Goal: Information Seeking & Learning: Check status

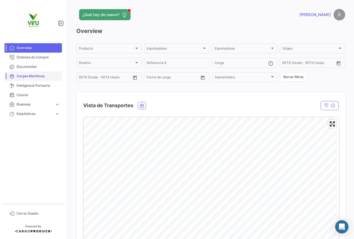
click at [35, 76] on span "Cargas Marítimas" at bounding box center [38, 76] width 43 height 5
click at [38, 77] on span "Cargas Marítimas" at bounding box center [38, 76] width 43 height 5
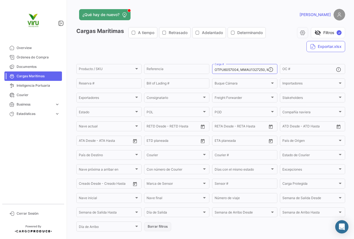
click at [158, 226] on button "Borrar filtros" at bounding box center [157, 226] width 27 height 9
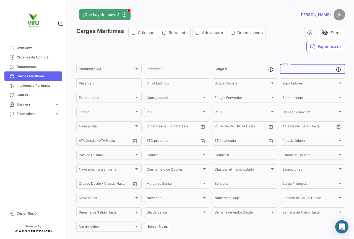
click at [290, 71] on input "OC #" at bounding box center [309, 70] width 54 height 4
paste input "20080636"
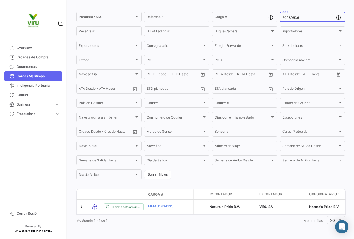
scroll to position [56, 0]
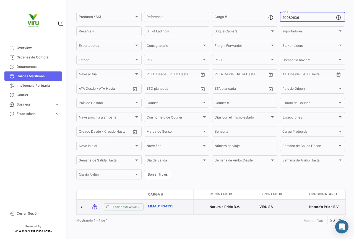
type input "20080636"
click at [165, 204] on link "MMAU1434135" at bounding box center [162, 206] width 29 height 5
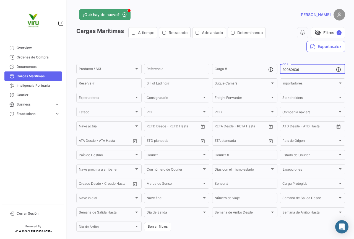
drag, startPoint x: 303, startPoint y: 71, endPoint x: 280, endPoint y: 69, distance: 23.0
click at [280, 69] on div "20080636 OC #" at bounding box center [312, 68] width 65 height 11
paste input "76"
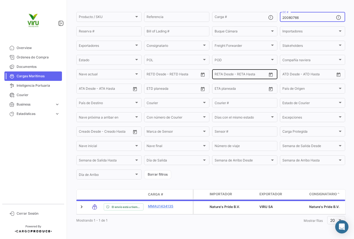
scroll to position [56, 0]
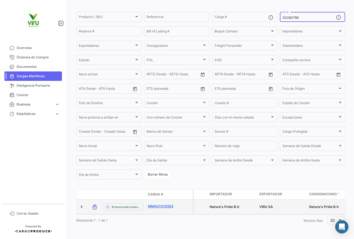
type input "20080766"
click at [161, 204] on link "MMAU1310303" at bounding box center [162, 206] width 29 height 5
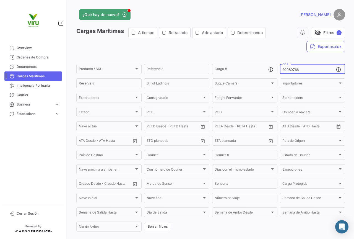
drag, startPoint x: 304, startPoint y: 69, endPoint x: 280, endPoint y: 70, distance: 24.9
click at [280, 70] on div "20080766 OC #" at bounding box center [312, 68] width 65 height 11
paste input "675"
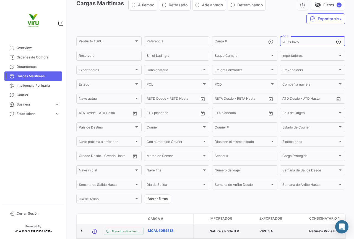
type input "20080675"
click at [156, 231] on link "MCAU6054518" at bounding box center [162, 230] width 29 height 5
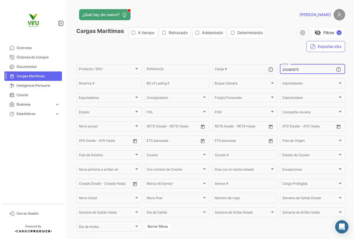
drag, startPoint x: 302, startPoint y: 70, endPoint x: 276, endPoint y: 72, distance: 26.4
click at [276, 72] on form "Producto / SKU Producto / SKU Referencia Carga # 20080675 OC # Reserva # Bill o…" at bounding box center [210, 147] width 269 height 169
paste input "76179"
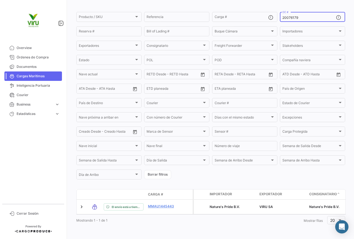
type input "20076179"
drag, startPoint x: 304, startPoint y: 15, endPoint x: 280, endPoint y: 16, distance: 24.4
click at [280, 16] on div "20076179 OC #" at bounding box center [312, 16] width 65 height 11
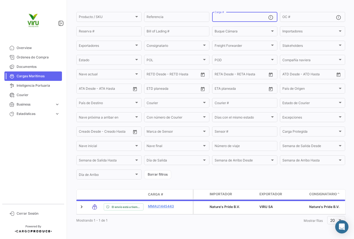
click at [240, 16] on input "Carga #" at bounding box center [242, 18] width 54 height 4
paste input "CGMU6922167"
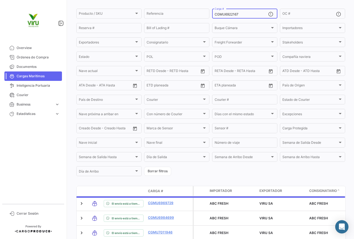
scroll to position [51, 0]
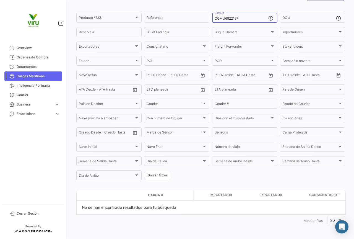
drag, startPoint x: 247, startPoint y: 17, endPoint x: 214, endPoint y: 19, distance: 33.3
click at [215, 19] on input "CGMU6922167" at bounding box center [242, 19] width 54 height 4
paste input "MMAU1312369"
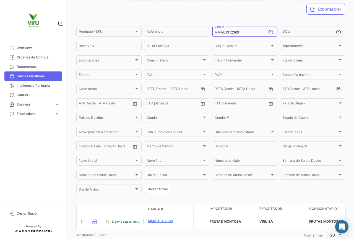
scroll to position [55, 0]
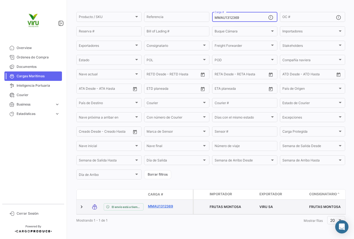
type input "MMAU1312369"
click at [162, 204] on link "MMAU1312369" at bounding box center [162, 206] width 29 height 5
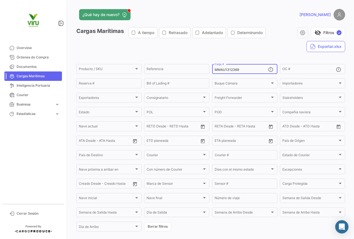
drag, startPoint x: 243, startPoint y: 68, endPoint x: 214, endPoint y: 68, distance: 28.5
click at [215, 68] on input "MMAU1312369" at bounding box center [242, 70] width 54 height 4
paste input "445680"
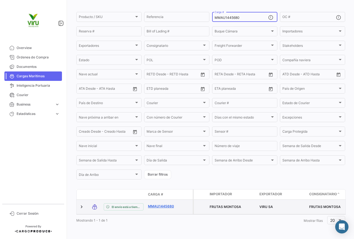
type input "MMAU1445680"
click at [163, 204] on link "MMAU1445680" at bounding box center [162, 206] width 29 height 5
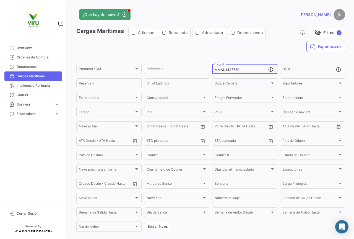
drag, startPoint x: 246, startPoint y: 69, endPoint x: 214, endPoint y: 68, distance: 32.1
click at [215, 68] on input "MMAU1445680" at bounding box center [242, 70] width 54 height 4
paste input "306026"
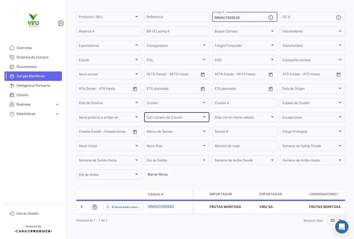
scroll to position [56, 0]
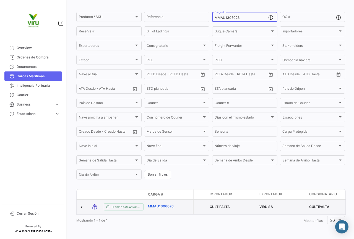
type input "MMAU1306026"
click at [160, 204] on link "MMAU1306026" at bounding box center [162, 206] width 29 height 5
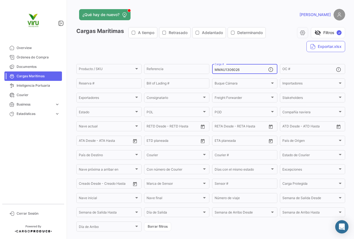
drag, startPoint x: 245, startPoint y: 70, endPoint x: 212, endPoint y: 72, distance: 33.0
click at [212, 72] on div "MMAU1306026 Carga #" at bounding box center [244, 68] width 65 height 11
paste input "RFU0023315"
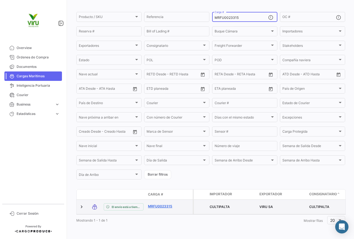
type input "MRFU0023315"
click at [166, 204] on link "MRFU0023315" at bounding box center [162, 206] width 29 height 5
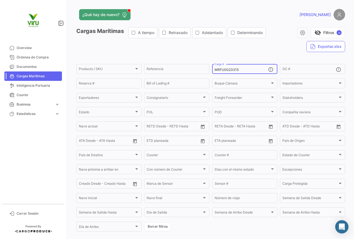
drag, startPoint x: 238, startPoint y: 69, endPoint x: 210, endPoint y: 68, distance: 28.8
click at [210, 68] on form "Producto / SKU Producto / SKU Referencia MRFU0023315 Carga # OC # Reserva # Bil…" at bounding box center [210, 147] width 269 height 169
paste input "MAU143544"
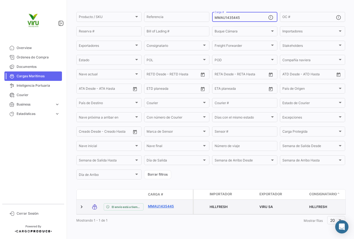
type input "MMAU1435445"
click at [169, 204] on link "MMAU1435445" at bounding box center [162, 206] width 29 height 5
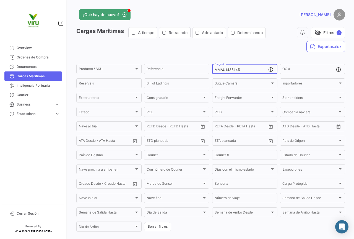
drag, startPoint x: 248, startPoint y: 71, endPoint x: 212, endPoint y: 71, distance: 36.5
click at [212, 71] on div "MMAU1435445 Carga #" at bounding box center [244, 68] width 65 height 11
paste input "44848"
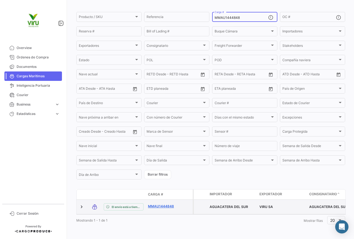
type input "MMAU1444848"
click at [166, 204] on link "MMAU1444848" at bounding box center [162, 206] width 29 height 5
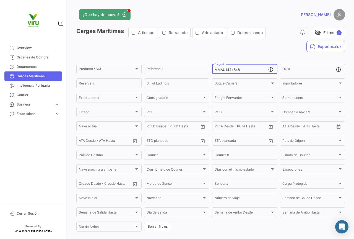
drag, startPoint x: 242, startPoint y: 70, endPoint x: 209, endPoint y: 73, distance: 33.3
click at [209, 73] on form "Producto / SKU Producto / SKU Referencia MMAU1444848 Carga # OC # Reserva # Bil…" at bounding box center [210, 147] width 269 height 169
paste input "CGMU7021775"
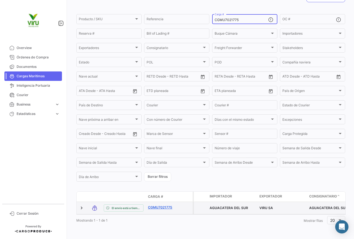
type input "CGMU7021775"
click at [161, 205] on link "CGMU7021775" at bounding box center [162, 207] width 29 height 5
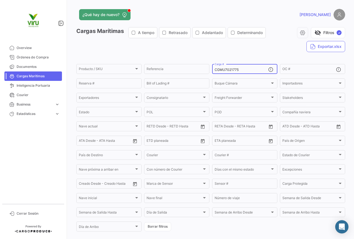
drag, startPoint x: 255, startPoint y: 68, endPoint x: 209, endPoint y: 68, distance: 45.9
click at [209, 68] on form "Producto / SKU Producto / SKU Referencia CGMU7021775 Carga # OC # Reserva # Bil…" at bounding box center [210, 147] width 269 height 169
paste input "6922167"
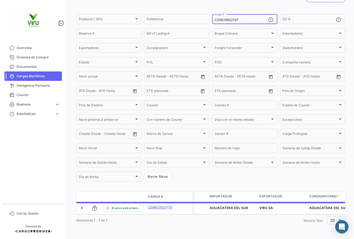
scroll to position [51, 0]
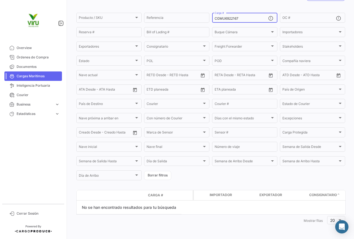
type input "CGMU6922167"
drag, startPoint x: 245, startPoint y: 18, endPoint x: 198, endPoint y: 15, distance: 47.1
click at [0, 0] on div "Producto / SKU Producto / SKU Referencia CGMU6922167 Carga # OC # Reserva # Bil…" at bounding box center [0, 0] width 0 height 0
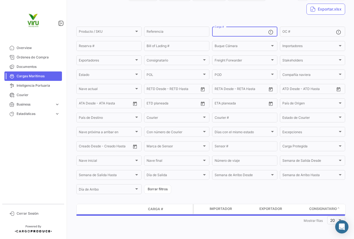
scroll to position [37, 0]
click at [294, 33] on input "OC #" at bounding box center [309, 32] width 54 height 4
paste input "20079823"
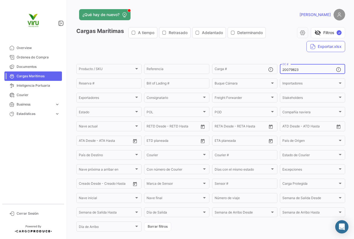
scroll to position [51, 0]
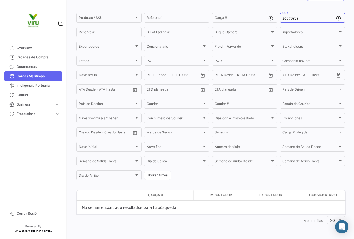
click at [299, 19] on input "20079823" at bounding box center [309, 19] width 54 height 4
type input "20079823"
